Goal: Task Accomplishment & Management: Use online tool/utility

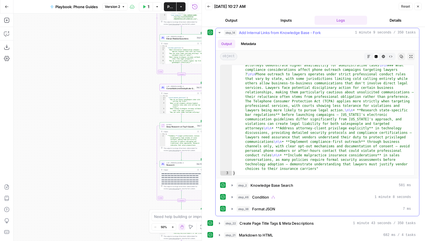
scroll to position [368, 0]
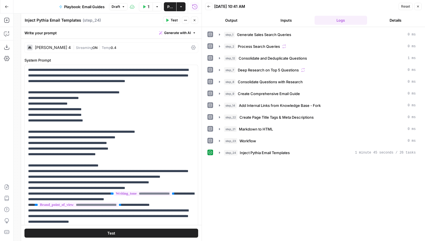
scroll to position [79, 0]
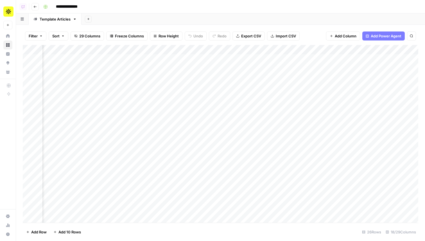
scroll to position [0, 583]
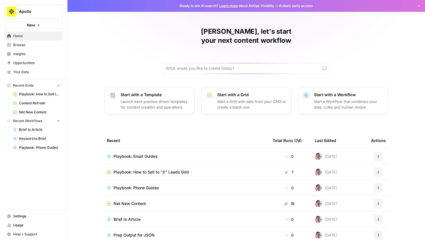
click at [38, 16] on button "Apollo" at bounding box center [33, 11] width 58 height 14
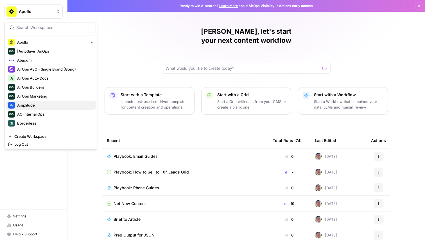
click at [45, 102] on span "Amplitude" at bounding box center [54, 105] width 74 height 6
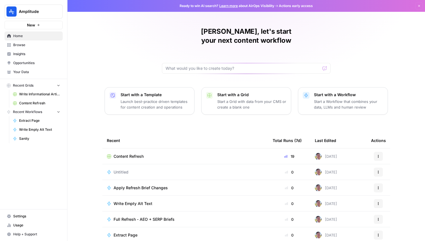
click at [128, 153] on span "Content Refresh" at bounding box center [128, 156] width 30 height 6
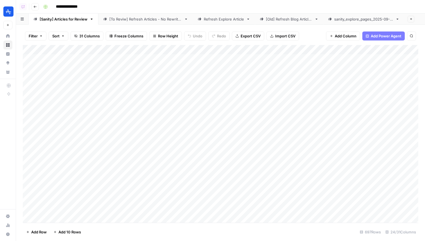
click at [352, 19] on div "sanity_explore_pages_2025-09-02.csv" at bounding box center [363, 19] width 59 height 6
click at [355, 18] on div "sanity_explore_pages_2025-09-02.csv" at bounding box center [363, 19] width 59 height 6
click at [353, 20] on div "sanity_explore_pages_2025-09-02.csv" at bounding box center [363, 19] width 59 height 6
click at [349, 19] on div "sanity_explore_pages_2025-09-02.csv" at bounding box center [363, 19] width 59 height 6
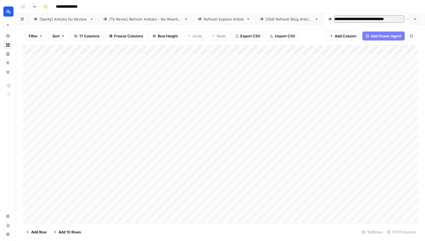
click at [349, 19] on input "**********" at bounding box center [369, 18] width 70 height 7
type input "*"
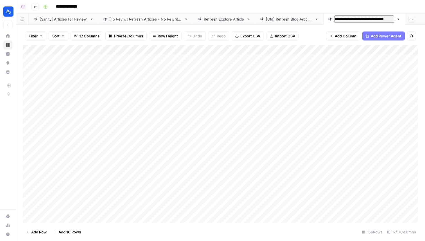
type input "**********"
click at [236, 59] on div "Add Column" at bounding box center [220, 133] width 395 height 177
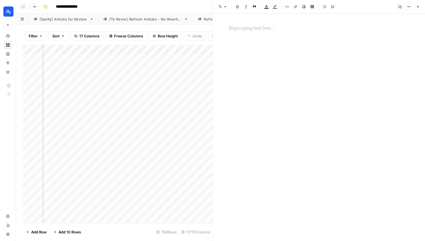
click at [419, 4] on button "Close" at bounding box center [417, 6] width 7 height 7
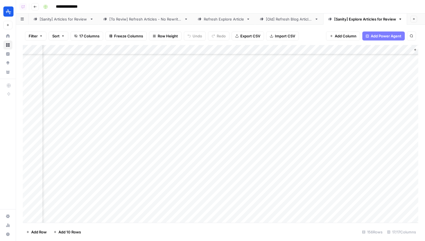
scroll to position [108, 828]
click at [415, 47] on button "Add Column" at bounding box center [425, 49] width 29 height 7
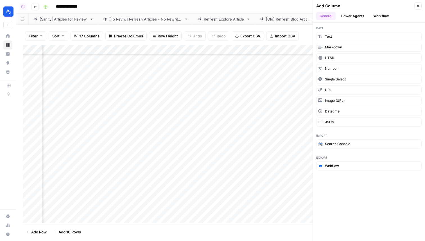
click at [377, 14] on button "Workflow" at bounding box center [381, 16] width 22 height 8
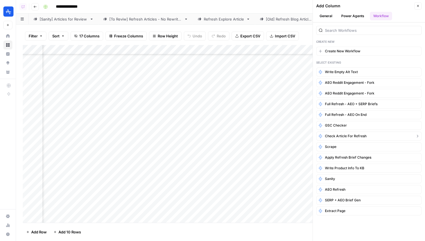
click at [355, 138] on span "Check Article For Refresh" at bounding box center [346, 135] width 42 height 5
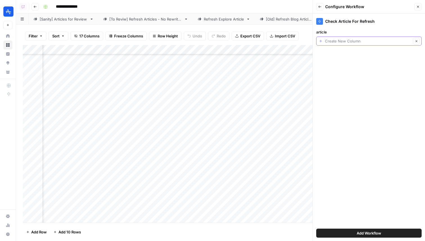
click at [355, 40] on input "article" at bounding box center [368, 41] width 86 height 6
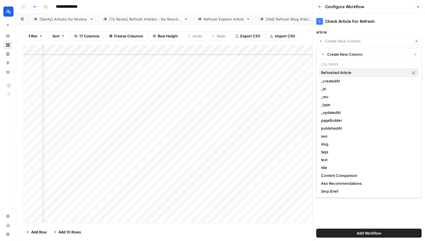
click at [343, 74] on span "Refreshed Article" at bounding box center [364, 73] width 87 height 6
type input "Refreshed Article"
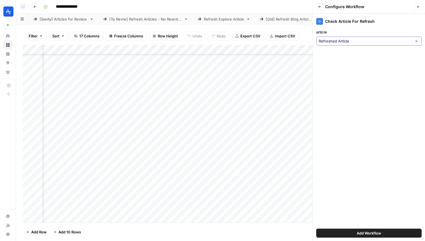
click at [416, 40] on icon "button" at bounding box center [415, 41] width 3 height 3
click at [392, 42] on input "article" at bounding box center [365, 41] width 94 height 6
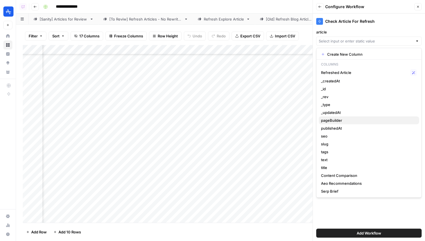
click at [354, 120] on span "pageBuilder" at bounding box center [368, 120] width 94 height 6
type input "pageBuilder"
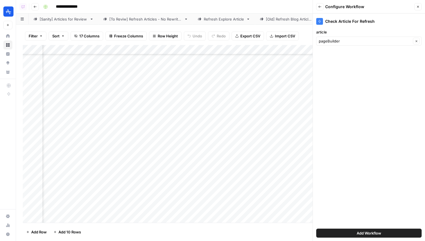
click at [363, 231] on span "Add Workflow" at bounding box center [368, 233] width 24 height 6
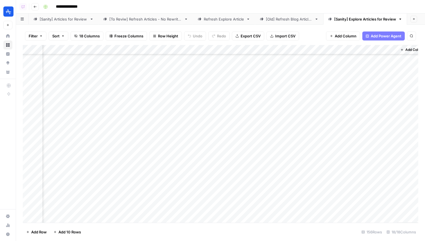
scroll to position [108, 923]
drag, startPoint x: 337, startPoint y: 49, endPoint x: 72, endPoint y: 50, distance: 265.1
click at [72, 50] on div "Add Column" at bounding box center [220, 133] width 395 height 177
click at [88, 48] on div "Add Column" at bounding box center [220, 133] width 395 height 177
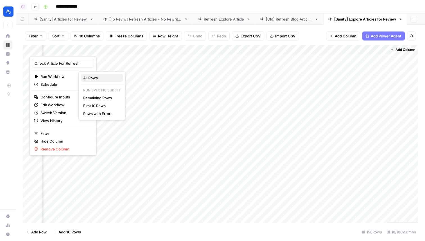
click at [93, 77] on span "All Rows" at bounding box center [100, 78] width 35 height 6
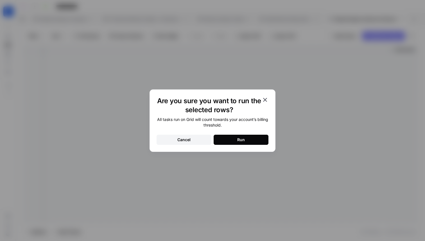
click at [237, 137] on div "Run" at bounding box center [241, 140] width 8 height 6
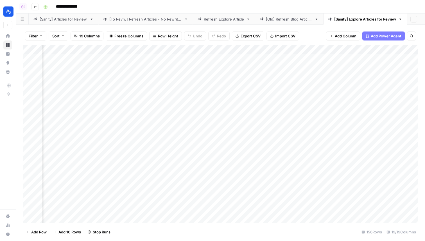
click at [119, 134] on div "Add Column" at bounding box center [220, 133] width 395 height 177
click at [160, 90] on div "Add Column" at bounding box center [220, 133] width 395 height 177
click at [163, 125] on div "Add Column" at bounding box center [220, 133] width 395 height 177
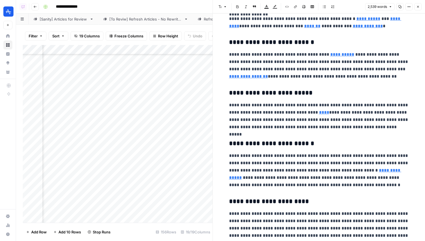
scroll to position [817, 0]
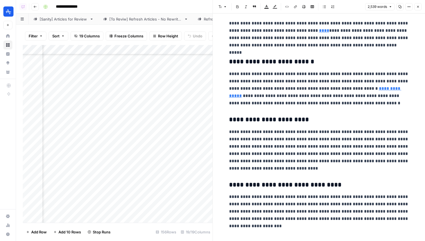
click at [170, 95] on div "Add Column" at bounding box center [118, 133] width 190 height 177
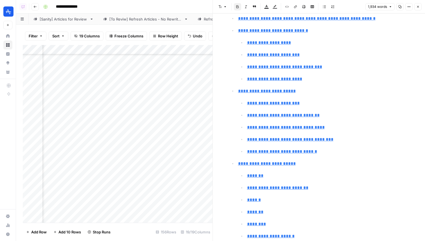
scroll to position [260, 0]
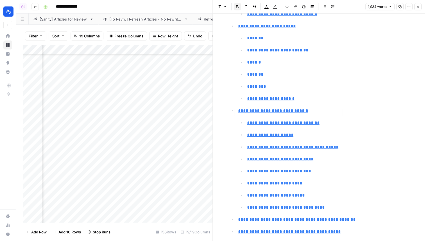
type input "#best-practices"
click at [409, 8] on icon "button" at bounding box center [408, 6] width 3 height 3
click at [388, 59] on span "Code" at bounding box center [391, 60] width 27 height 6
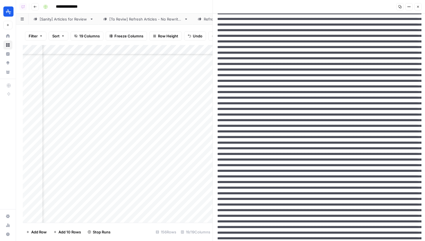
scroll to position [0, 0]
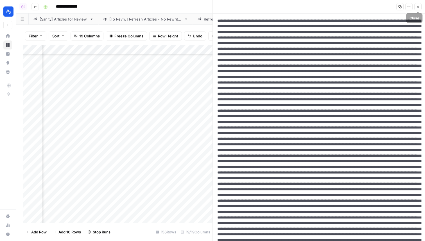
click at [419, 8] on icon "button" at bounding box center [417, 6] width 3 height 3
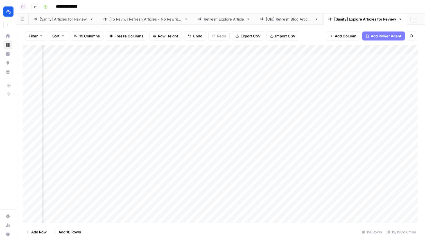
scroll to position [0, 973]
click at [402, 51] on span "Add Column" at bounding box center [405, 49] width 20 height 5
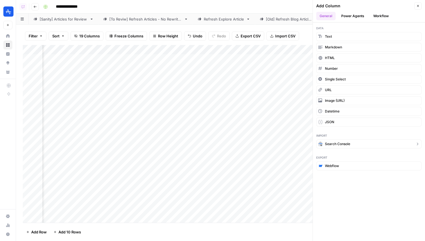
click at [349, 145] on span "Search Console" at bounding box center [337, 143] width 25 height 5
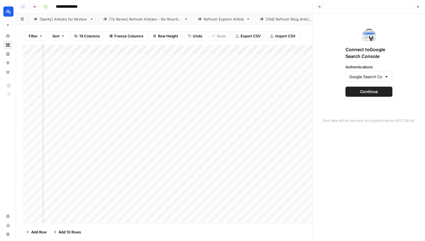
click at [320, 4] on button "Back" at bounding box center [319, 6] width 7 height 7
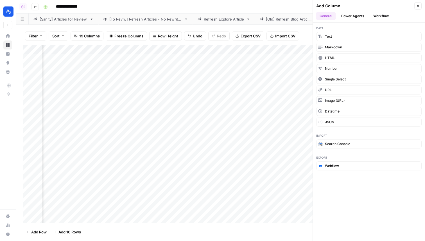
click at [376, 17] on button "Workflow" at bounding box center [381, 16] width 22 height 8
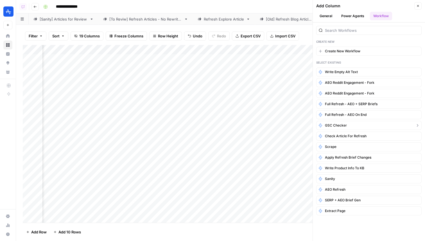
click at [353, 126] on button "GSC Checker" at bounding box center [368, 125] width 105 height 9
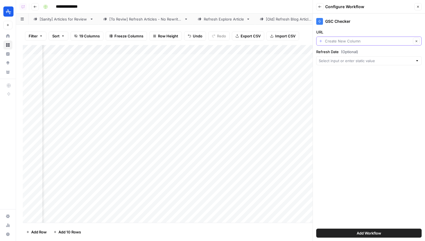
click at [346, 40] on input "URL" at bounding box center [368, 41] width 86 height 6
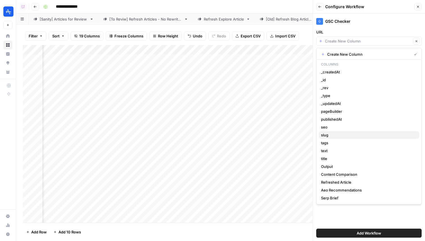
click at [334, 134] on span "slug" at bounding box center [368, 135] width 94 height 6
type input "slug"
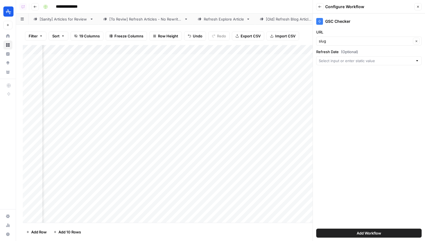
click at [352, 56] on div at bounding box center [368, 60] width 105 height 9
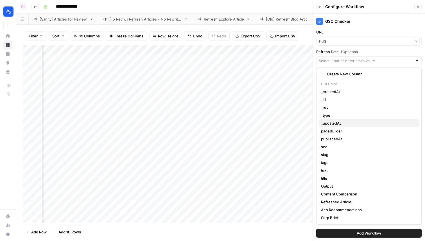
click at [347, 124] on span "_updatedAt" at bounding box center [368, 123] width 94 height 6
type input "_updatedAt"
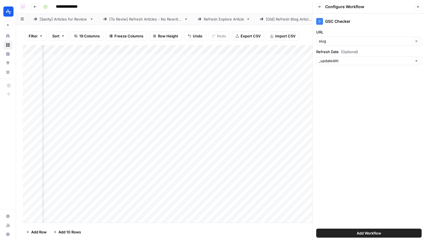
click at [363, 230] on span "Add Workflow" at bounding box center [368, 233] width 24 height 6
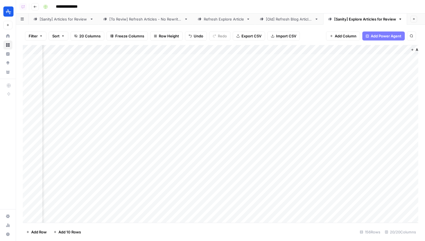
scroll to position [0, 1024]
drag, startPoint x: 354, startPoint y: 52, endPoint x: 92, endPoint y: 44, distance: 262.7
click at [92, 44] on div "Filter Sort 20 Columns Freeze Columns Row Height Undo Redo Export CSV Import CS…" at bounding box center [220, 133] width 409 height 216
click at [90, 51] on div "Add Column" at bounding box center [220, 133] width 395 height 177
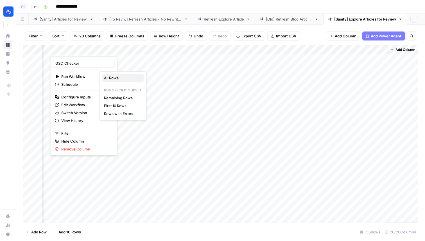
click at [128, 76] on span "All Rows" at bounding box center [121, 78] width 35 height 6
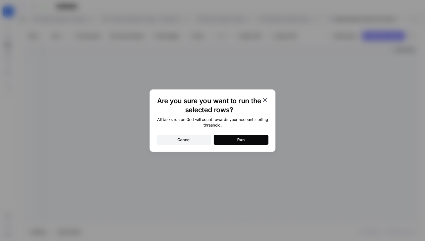
click at [246, 137] on button "Run" at bounding box center [240, 139] width 55 height 10
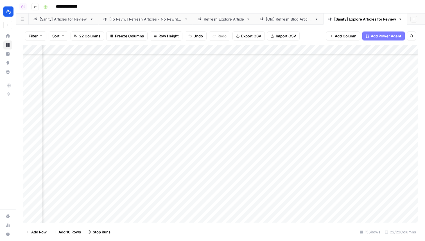
scroll to position [0, 1023]
click at [39, 36] on icon "button" at bounding box center [40, 35] width 3 height 3
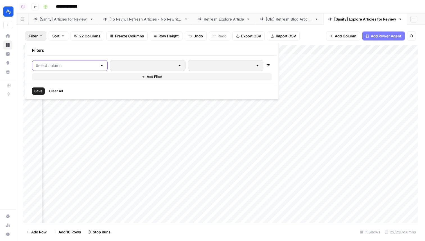
click at [56, 67] on input "text" at bounding box center [66, 66] width 61 height 6
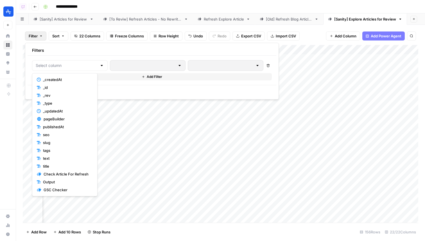
click at [312, 34] on div "Filter Sort 22 Columns Freeze Columns Row Height Undo Redo Export CSV Import CS…" at bounding box center [220, 36] width 395 height 18
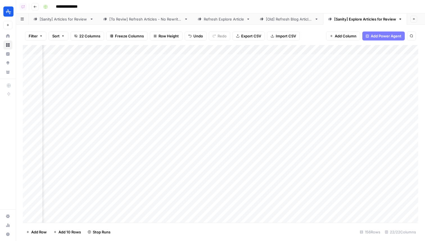
scroll to position [0, 955]
click at [115, 49] on div "Add Column" at bounding box center [220, 133] width 395 height 177
drag, startPoint x: 93, startPoint y: 64, endPoint x: 68, endPoint y: 56, distance: 26.0
click at [68, 56] on div "Output Text Filter Hide Column Remove Column" at bounding box center [101, 83] width 67 height 55
type input "Article Refresh?"
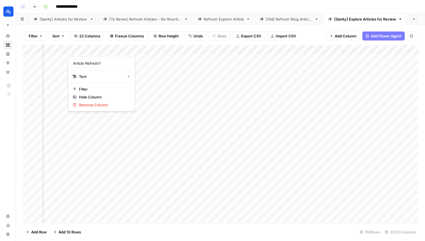
click at [31, 36] on span "Filter" at bounding box center [33, 36] width 9 height 6
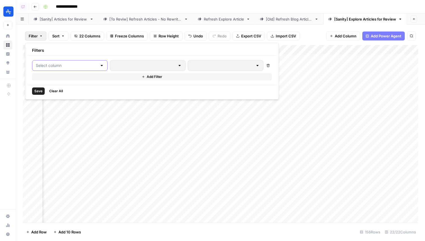
click at [56, 63] on input "text" at bounding box center [66, 66] width 61 height 6
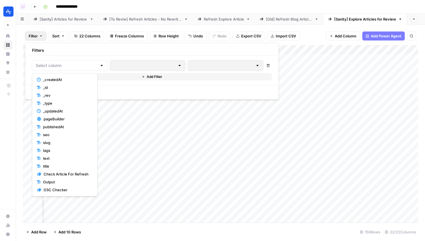
click at [124, 146] on div "Add Column" at bounding box center [220, 133] width 395 height 177
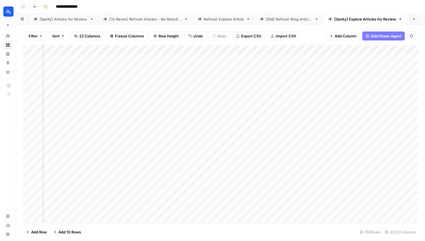
click at [39, 34] on button "Filter" at bounding box center [35, 35] width 21 height 9
click at [58, 60] on div at bounding box center [70, 65] width 76 height 11
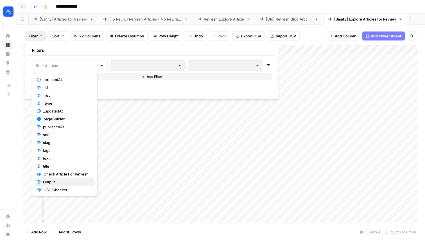
click at [63, 180] on span "Output" at bounding box center [66, 182] width 47 height 6
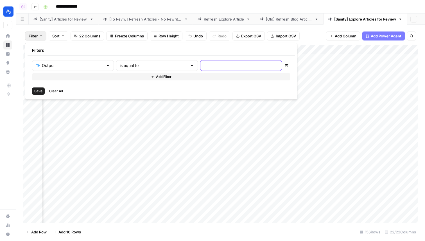
click at [204, 66] on input "text" at bounding box center [241, 66] width 74 height 6
type input "true"
click at [184, 78] on button "Add Filter" at bounding box center [161, 76] width 258 height 7
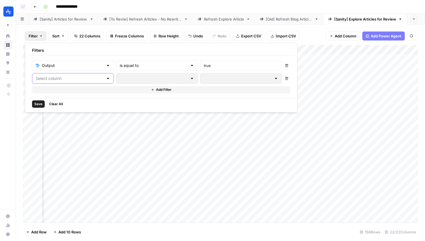
click at [79, 79] on input "text" at bounding box center [70, 79] width 68 height 6
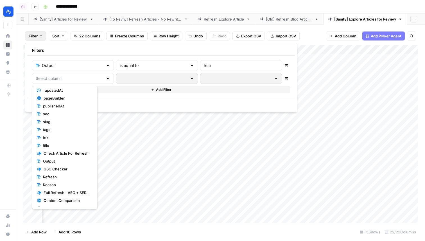
scroll to position [41, 0]
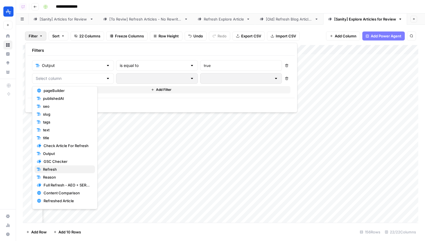
click at [69, 171] on span "Refresh" at bounding box center [66, 169] width 47 height 6
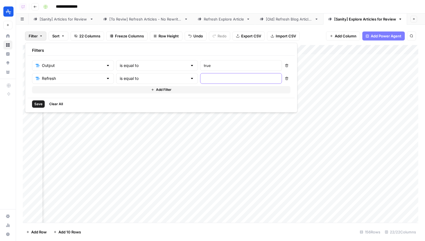
click at [204, 76] on input "text" at bounding box center [241, 79] width 74 height 6
type input "Yes"
click at [37, 104] on span "Save" at bounding box center [38, 103] width 8 height 5
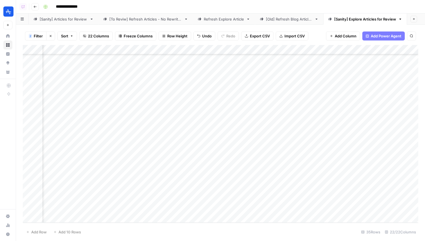
scroll to position [0, 955]
click at [299, 60] on div "Add Column" at bounding box center [220, 133] width 395 height 177
click at [301, 68] on div "Add Column" at bounding box center [220, 133] width 395 height 177
click at [376, 116] on div "Add Column" at bounding box center [220, 133] width 395 height 177
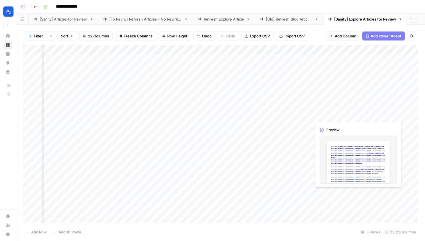
click at [376, 116] on div "Add Column" at bounding box center [220, 133] width 395 height 177
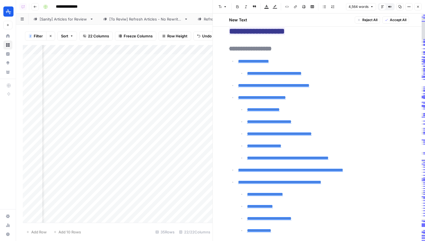
scroll to position [124, 0]
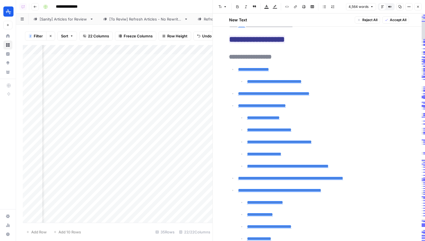
type input "#p-values-vs-confidence-intervals"
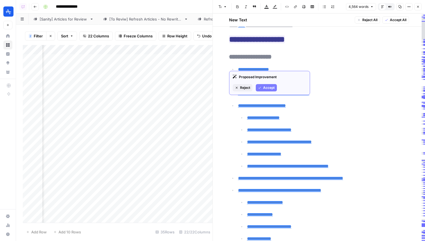
click at [247, 87] on span "Reject" at bounding box center [245, 87] width 10 height 5
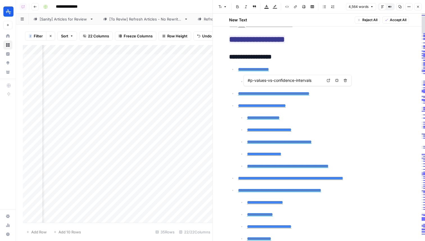
type input "#definition"
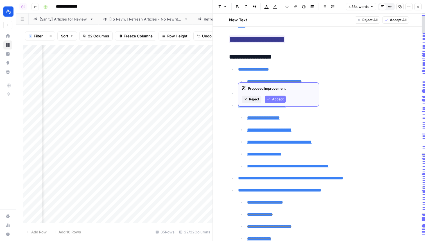
click at [251, 99] on span "Reject" at bounding box center [254, 99] width 10 height 5
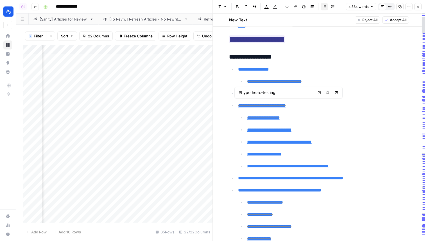
type input "#p-values-vs-confidence-intervals"
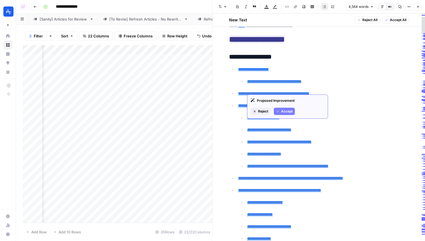
click at [261, 113] on span "Reject" at bounding box center [263, 111] width 10 height 5
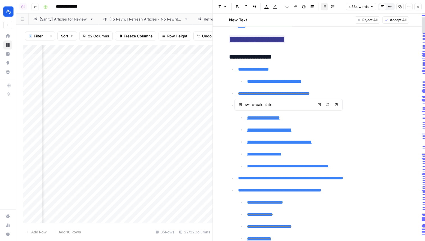
type input "#hypothesis-testing"
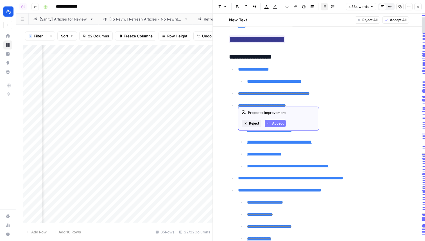
click at [255, 124] on span "Reject" at bounding box center [254, 123] width 10 height 5
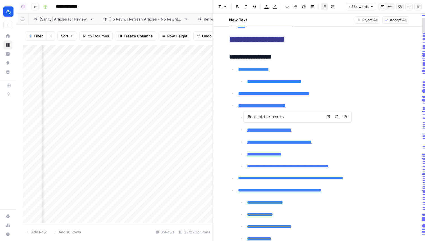
type input "#how-to-calculate"
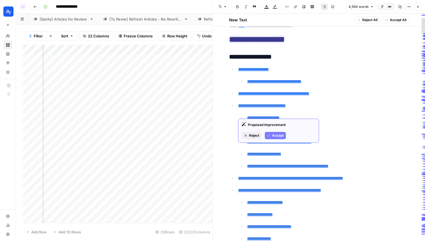
click at [250, 132] on button "Reject" at bounding box center [251, 135] width 20 height 7
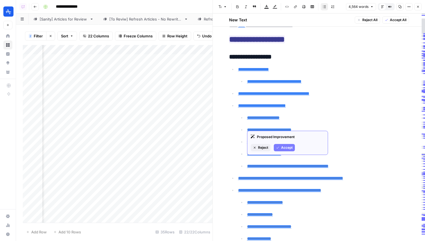
click at [257, 146] on button "Reject" at bounding box center [260, 147] width 20 height 7
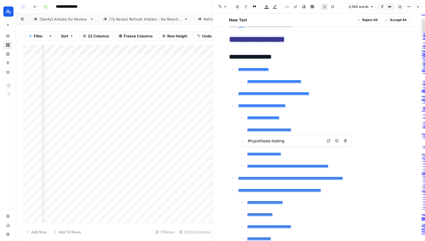
type input "#p-values-vs-confidence-intervals"
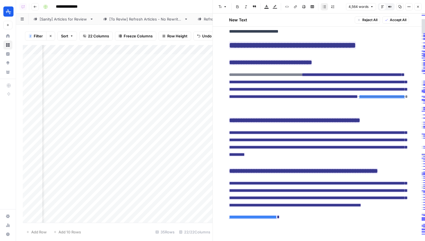
scroll to position [4481, 0]
click at [418, 8] on icon "button" at bounding box center [417, 6] width 3 height 3
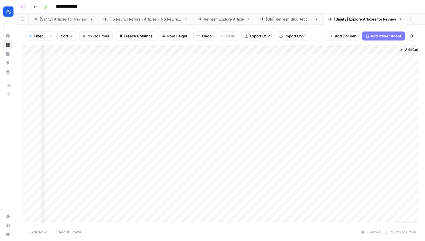
scroll to position [0, 1125]
click at [55, 21] on div "[Sanity] Articles for Review" at bounding box center [64, 19] width 48 height 6
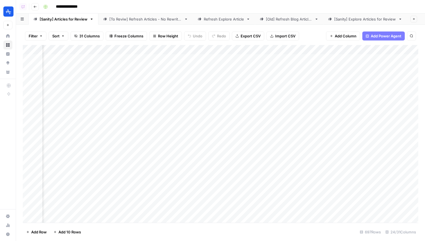
scroll to position [0, 720]
click at [346, 21] on div "[Sanity] Explore Articles for Review" at bounding box center [365, 19] width 62 height 6
click at [31, 37] on span "Filter" at bounding box center [33, 36] width 9 height 6
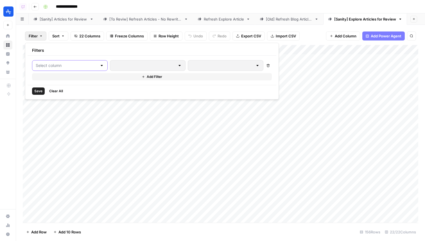
click at [57, 67] on input "text" at bounding box center [66, 66] width 61 height 6
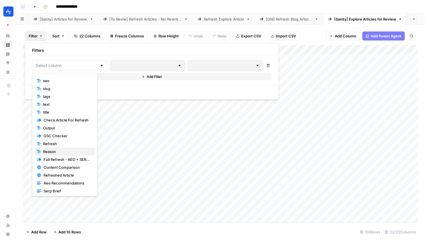
scroll to position [55, 0]
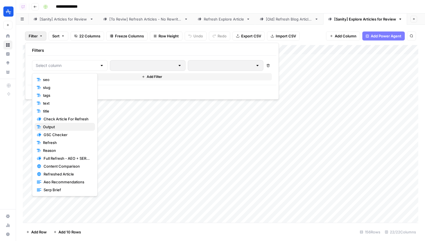
click at [61, 127] on span "Output" at bounding box center [66, 127] width 47 height 6
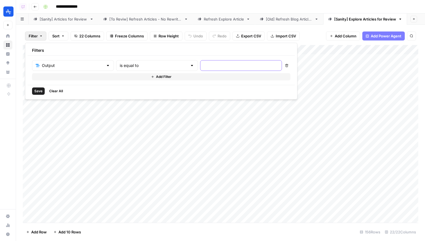
click at [204, 65] on input "text" at bounding box center [241, 66] width 74 height 6
type input "true"
click at [157, 76] on button "Add Filter" at bounding box center [161, 76] width 258 height 7
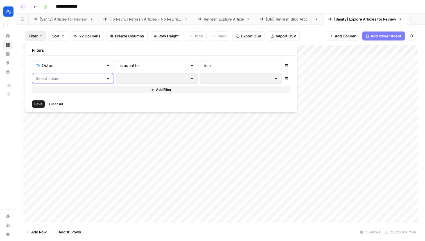
click at [56, 81] on input "text" at bounding box center [70, 79] width 68 height 6
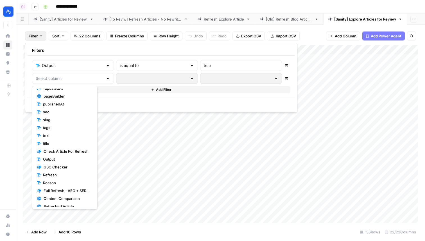
scroll to position [52, 0]
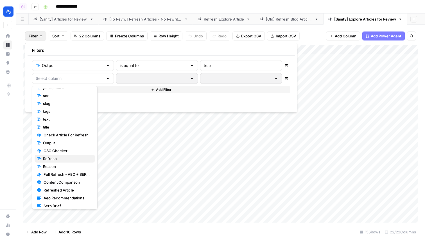
click at [63, 162] on button "Refresh" at bounding box center [65, 158] width 60 height 8
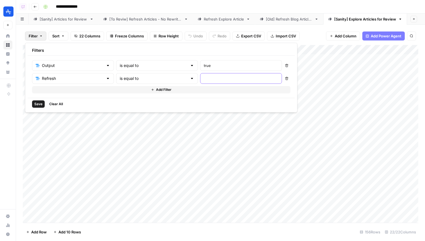
click at [204, 76] on input "text" at bounding box center [241, 79] width 74 height 6
type input "Yes"
click at [37, 102] on span "Save" at bounding box center [38, 103] width 8 height 5
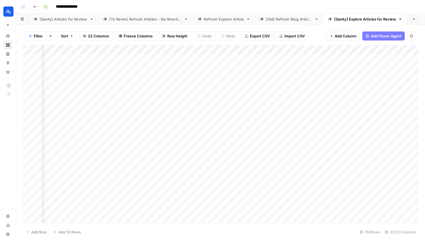
scroll to position [0, 396]
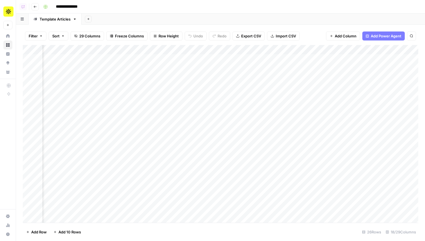
scroll to position [0, 583]
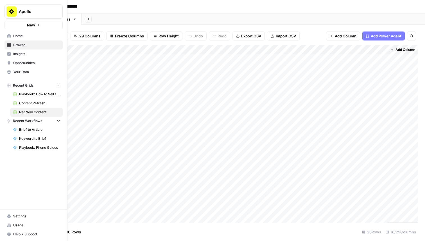
click at [23, 102] on span "Content Refresh" at bounding box center [39, 103] width 41 height 5
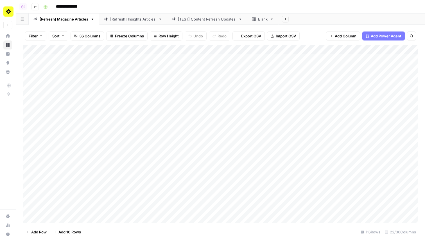
click at [132, 20] on div "[Refresh] Insights Articles" at bounding box center [133, 19] width 46 height 6
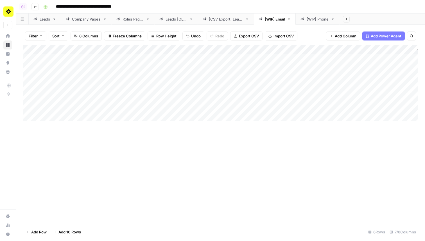
click at [311, 21] on div "[WIP] Phone" at bounding box center [317, 19] width 22 height 6
click at [271, 19] on div "[WIP] Email" at bounding box center [274, 19] width 20 height 6
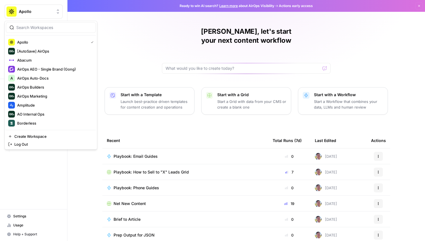
click at [39, 13] on span "Apollo" at bounding box center [36, 12] width 34 height 6
click at [40, 105] on span "Amplitude" at bounding box center [54, 105] width 74 height 6
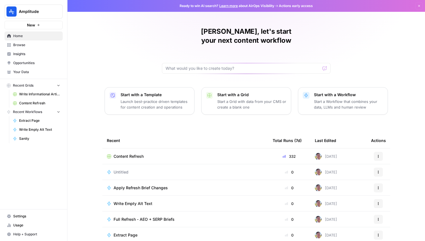
click at [124, 153] on span "Content Refresh" at bounding box center [128, 156] width 30 height 6
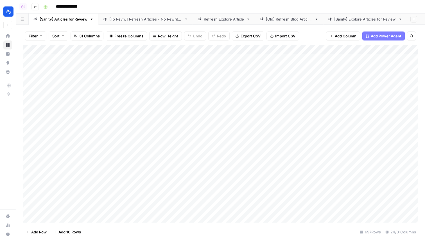
click at [216, 19] on div "Refresh Explore Article" at bounding box center [224, 19] width 40 height 6
drag, startPoint x: 359, startPoint y: 20, endPoint x: 115, endPoint y: 19, distance: 243.7
click at [115, 19] on div "[Sanity] Articles for Review [To Reviw] Refresh Articles - No Rewrites Refresh …" at bounding box center [220, 18] width 409 height 11
click at [67, 22] on link "[Sanity] Articles for Review" at bounding box center [64, 18] width 70 height 11
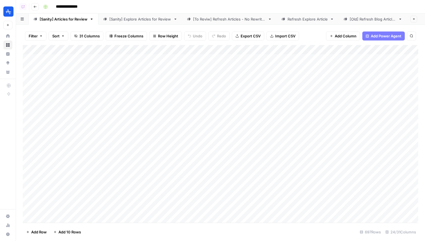
click at [219, 51] on div "Add Column" at bounding box center [220, 133] width 395 height 177
click at [211, 92] on span "Sort Ascending" at bounding box center [209, 89] width 49 height 6
click at [33, 38] on span "Filter" at bounding box center [33, 36] width 9 height 6
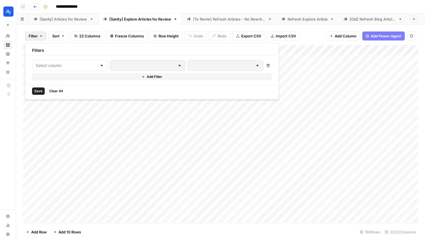
click at [58, 59] on div "Delete Add Filter" at bounding box center [152, 70] width 248 height 29
click at [58, 63] on input "text" at bounding box center [66, 66] width 61 height 6
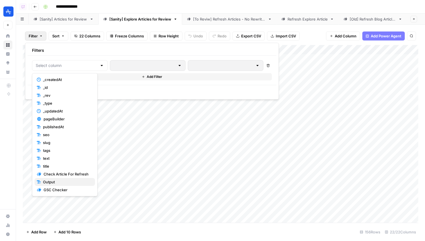
click at [70, 184] on span "Output" at bounding box center [66, 182] width 47 height 6
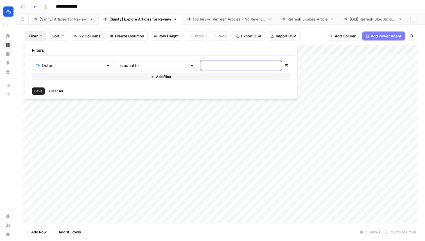
click at [204, 66] on input "text" at bounding box center [241, 66] width 74 height 6
type input "true"
click at [168, 78] on button "Add Filter" at bounding box center [161, 76] width 258 height 7
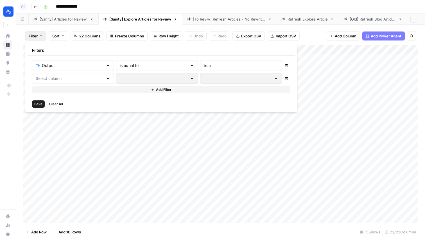
click at [65, 89] on button "Add Filter" at bounding box center [161, 89] width 258 height 7
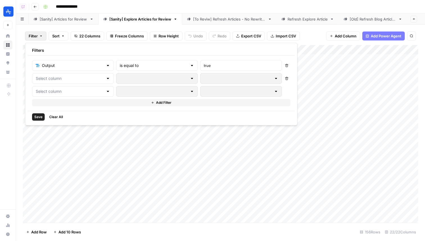
click at [71, 81] on div at bounding box center [73, 78] width 82 height 11
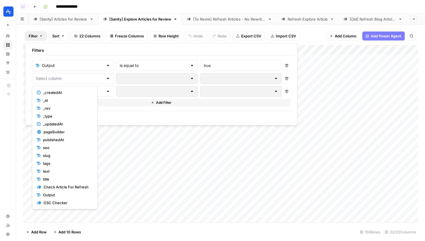
scroll to position [55, 0]
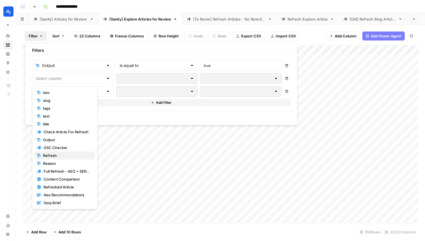
click at [70, 154] on span "Refresh" at bounding box center [66, 155] width 47 height 6
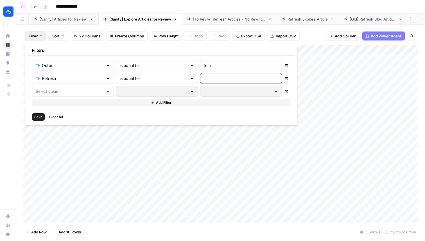
click at [204, 77] on input "text" at bounding box center [241, 79] width 74 height 6
type input "U"
type input "Yes"
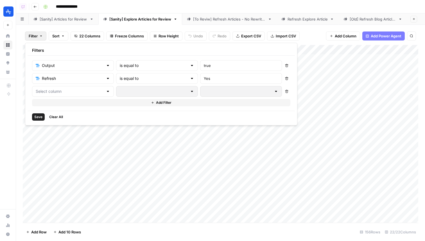
click at [42, 115] on button "Save" at bounding box center [38, 116] width 13 height 7
